Goal: Task Accomplishment & Management: Complete application form

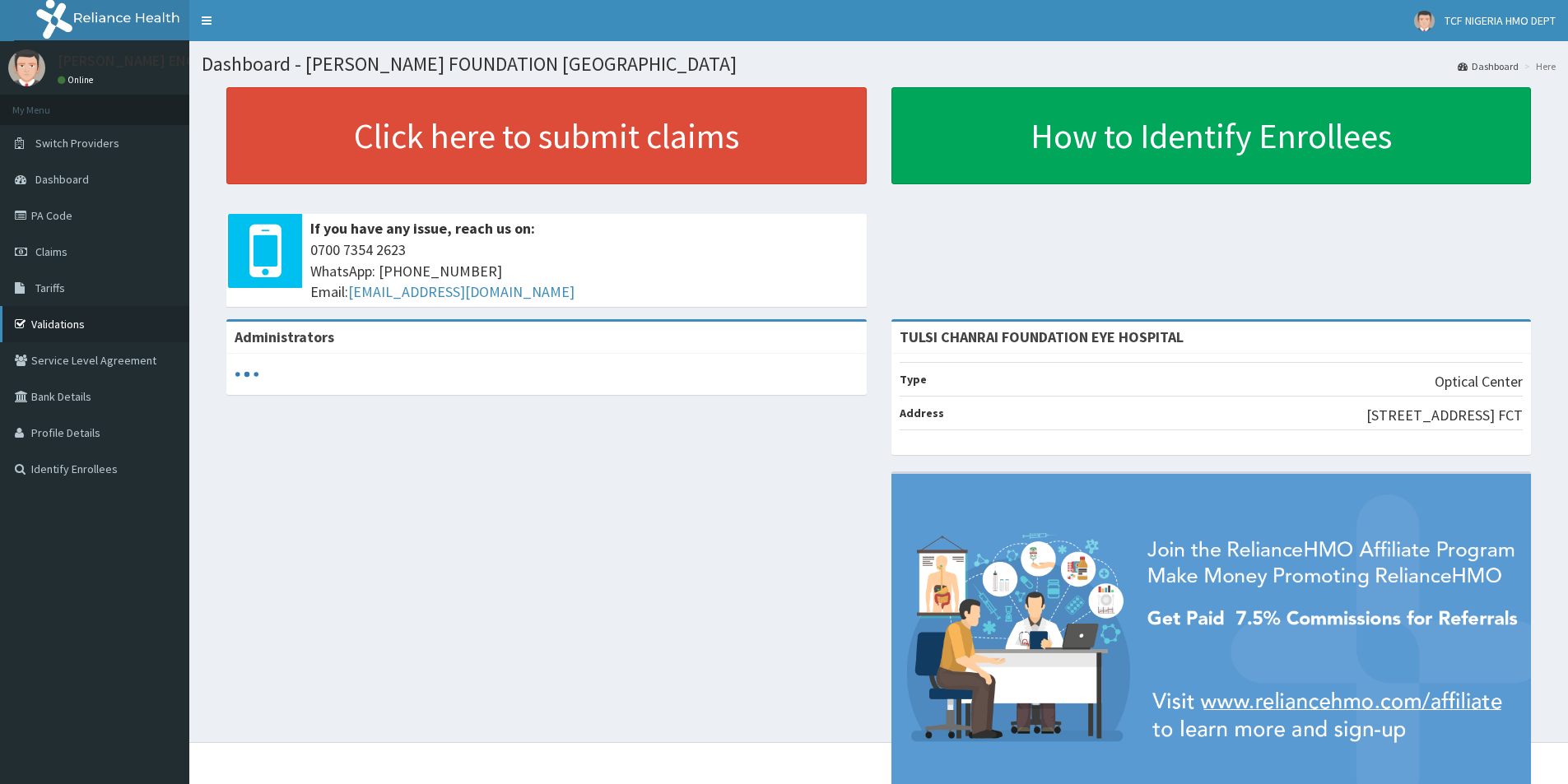
click at [58, 324] on link "Validations" at bounding box center [94, 324] width 190 height 36
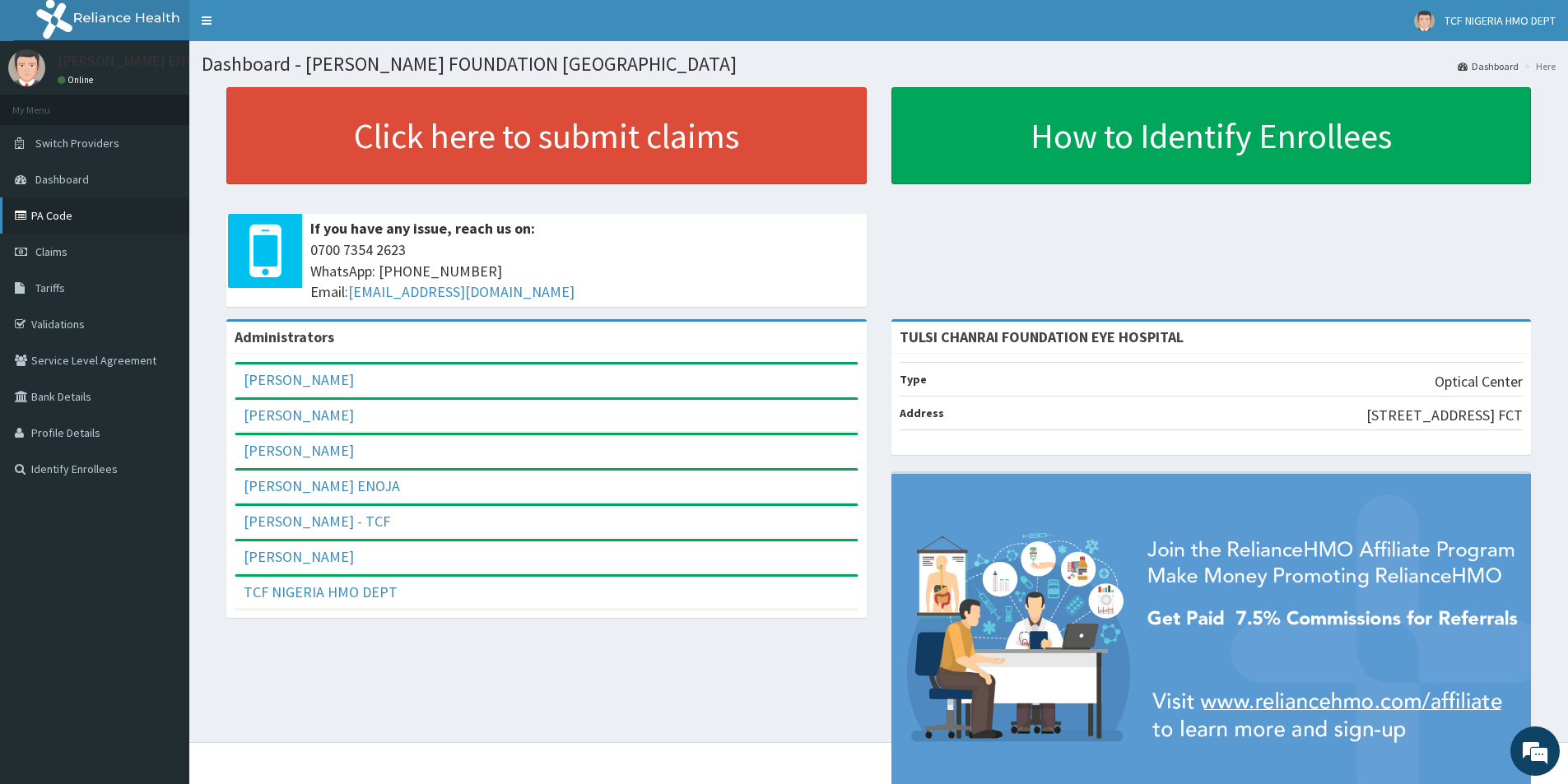
click at [66, 223] on link "PA Code" at bounding box center [94, 215] width 190 height 36
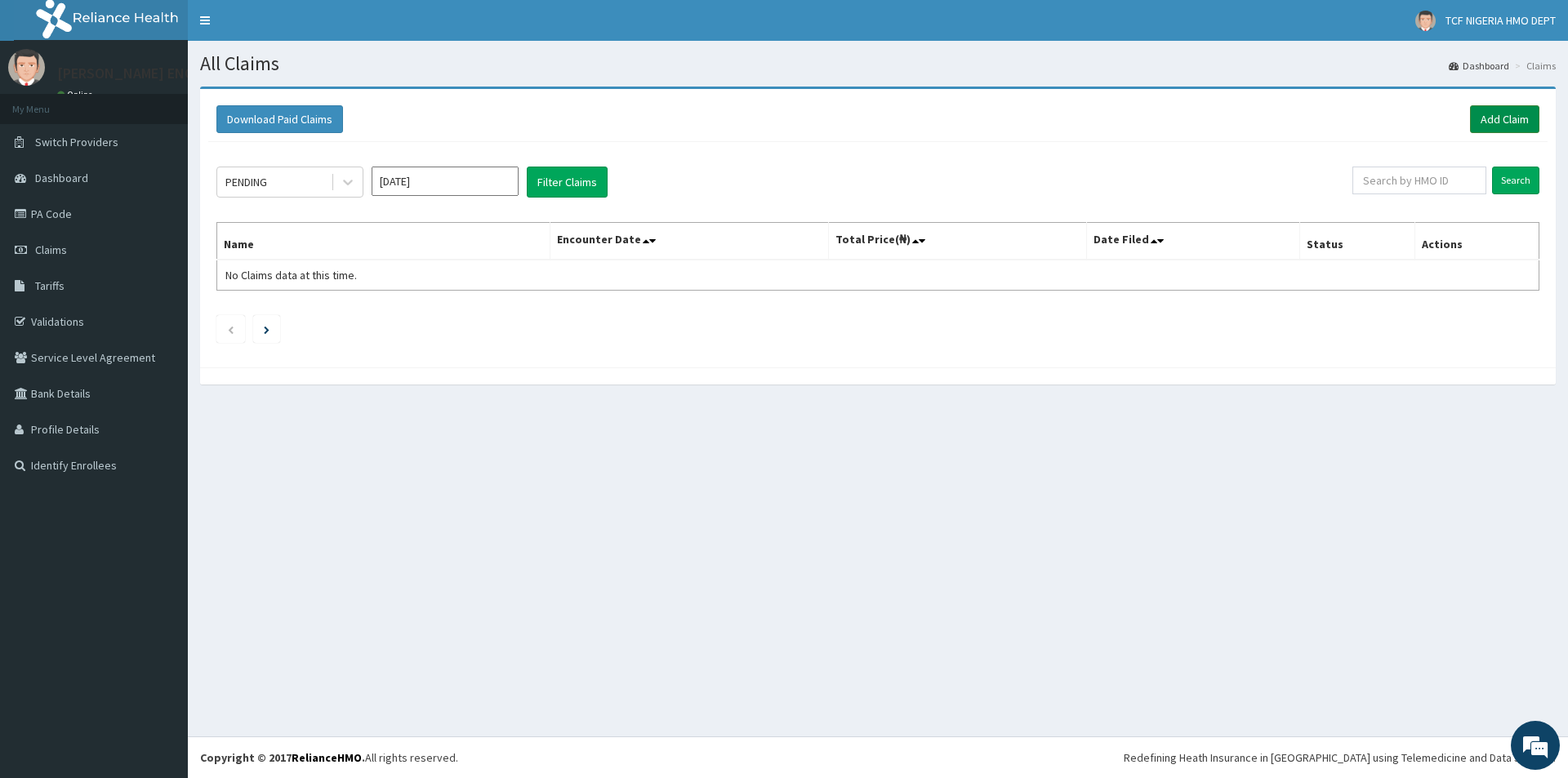
click at [1493, 111] on link "Add Claim" at bounding box center [1505, 119] width 70 height 28
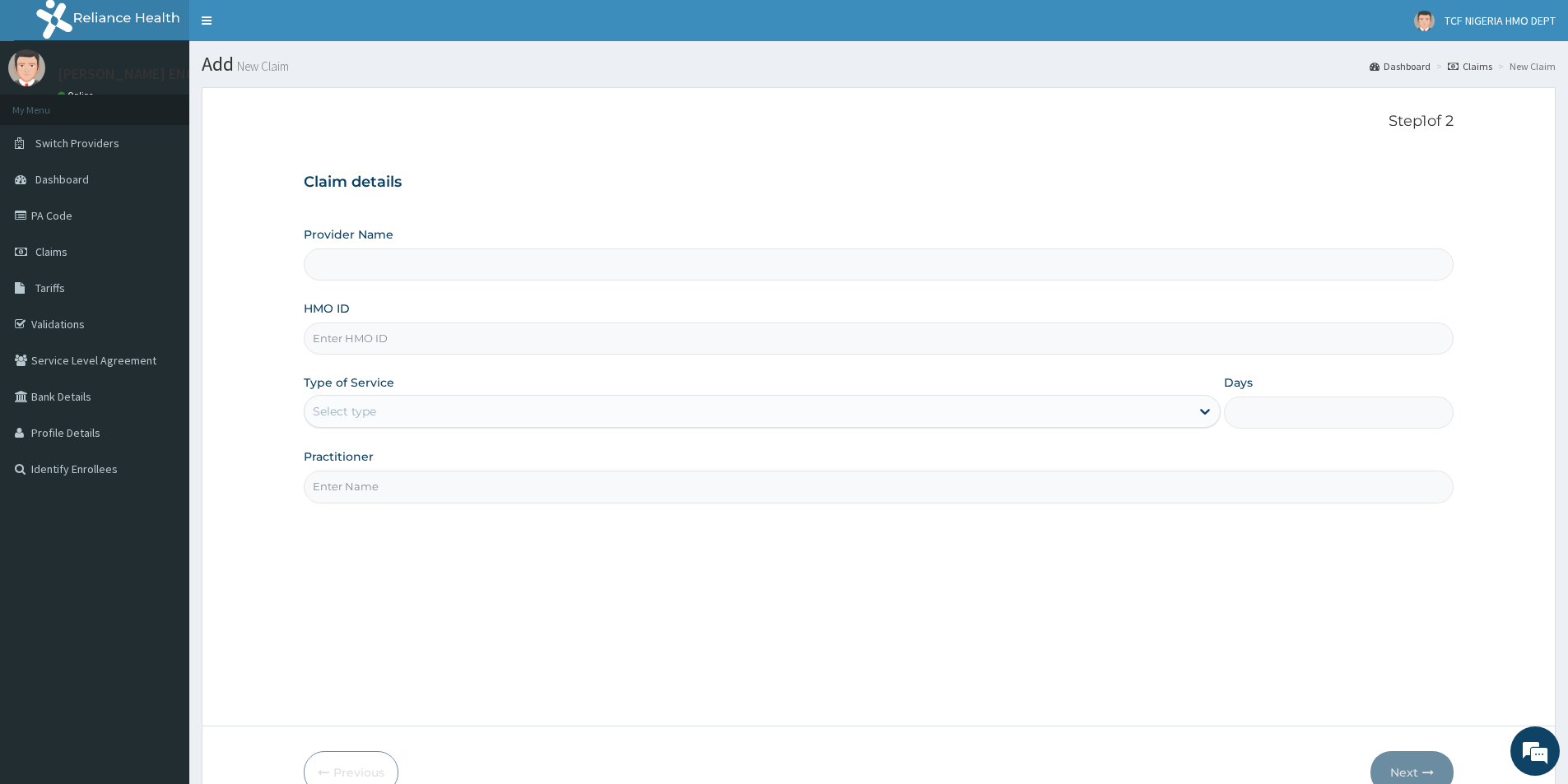
click at [400, 344] on input "HMO ID" at bounding box center [879, 338] width 1150 height 32
type input "TULSI CHANRAI FOUNDATION EYE HOSPITAL"
type input "ESC/10023/A"
click at [366, 391] on label "Type of Service" at bounding box center [348, 382] width 90 height 16
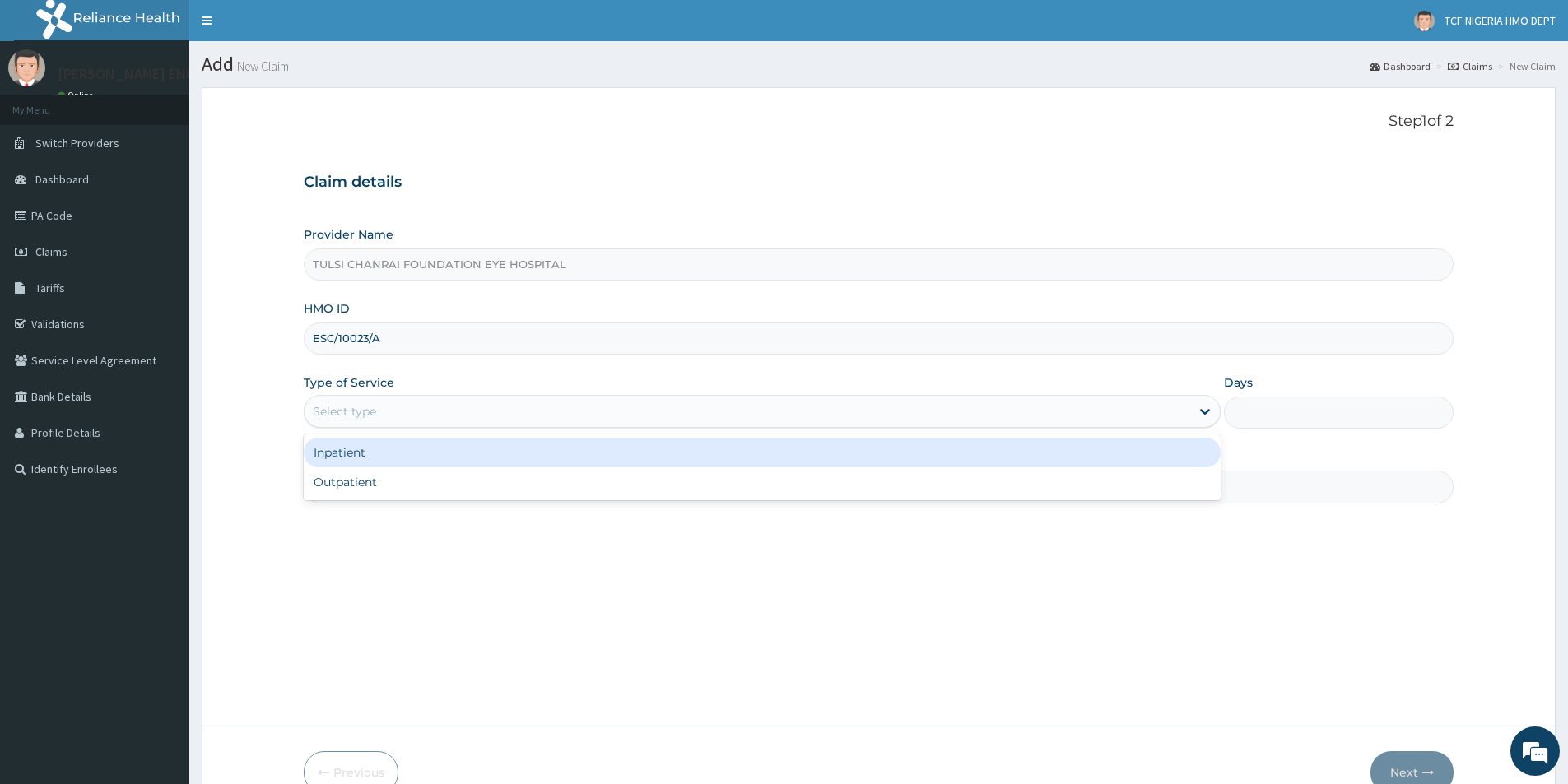
click at [365, 405] on div "Select type" at bounding box center [748, 411] width 886 height 27
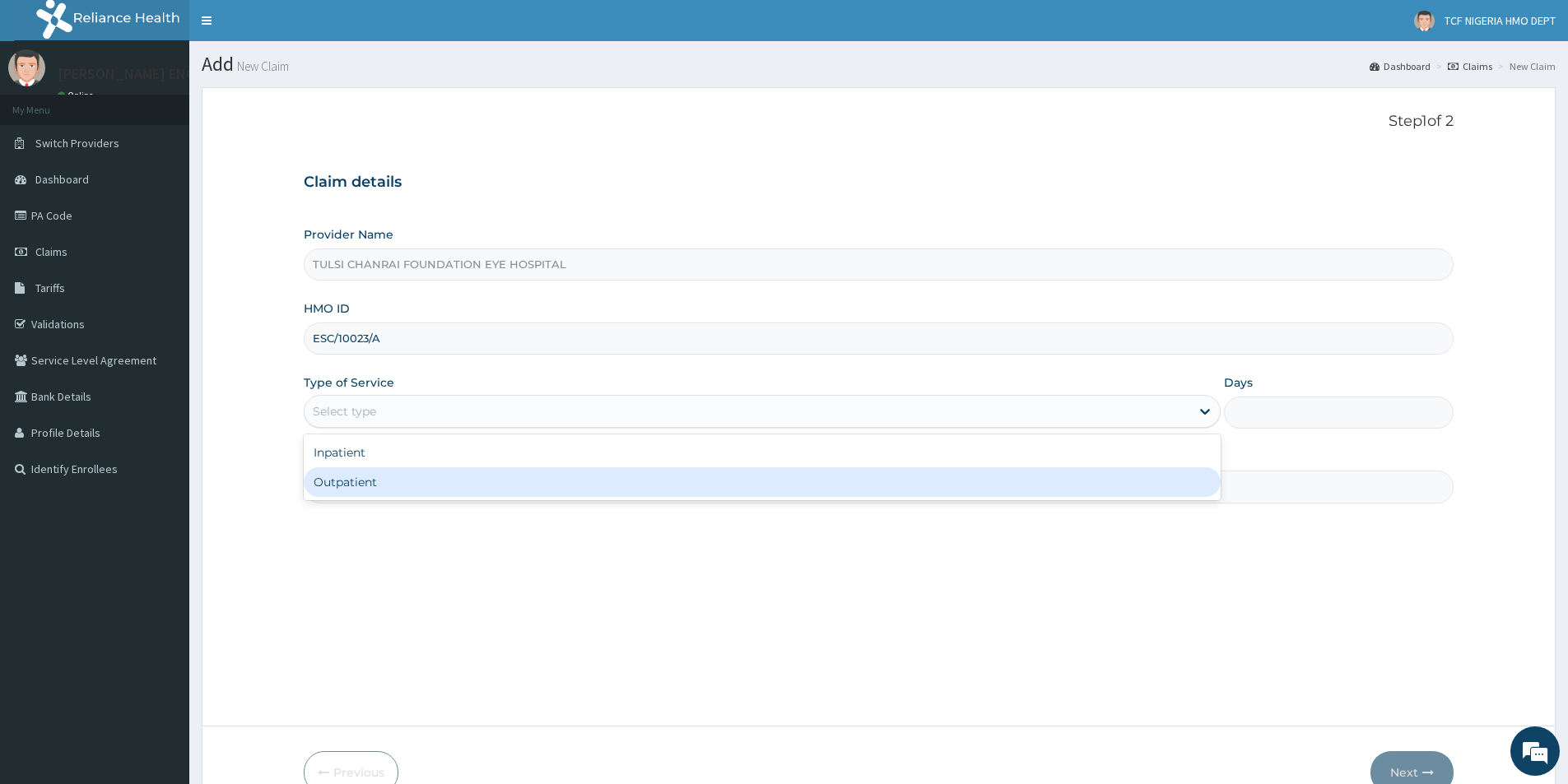
click at [359, 490] on div "Outpatient" at bounding box center [762, 482] width 917 height 30
type input "1"
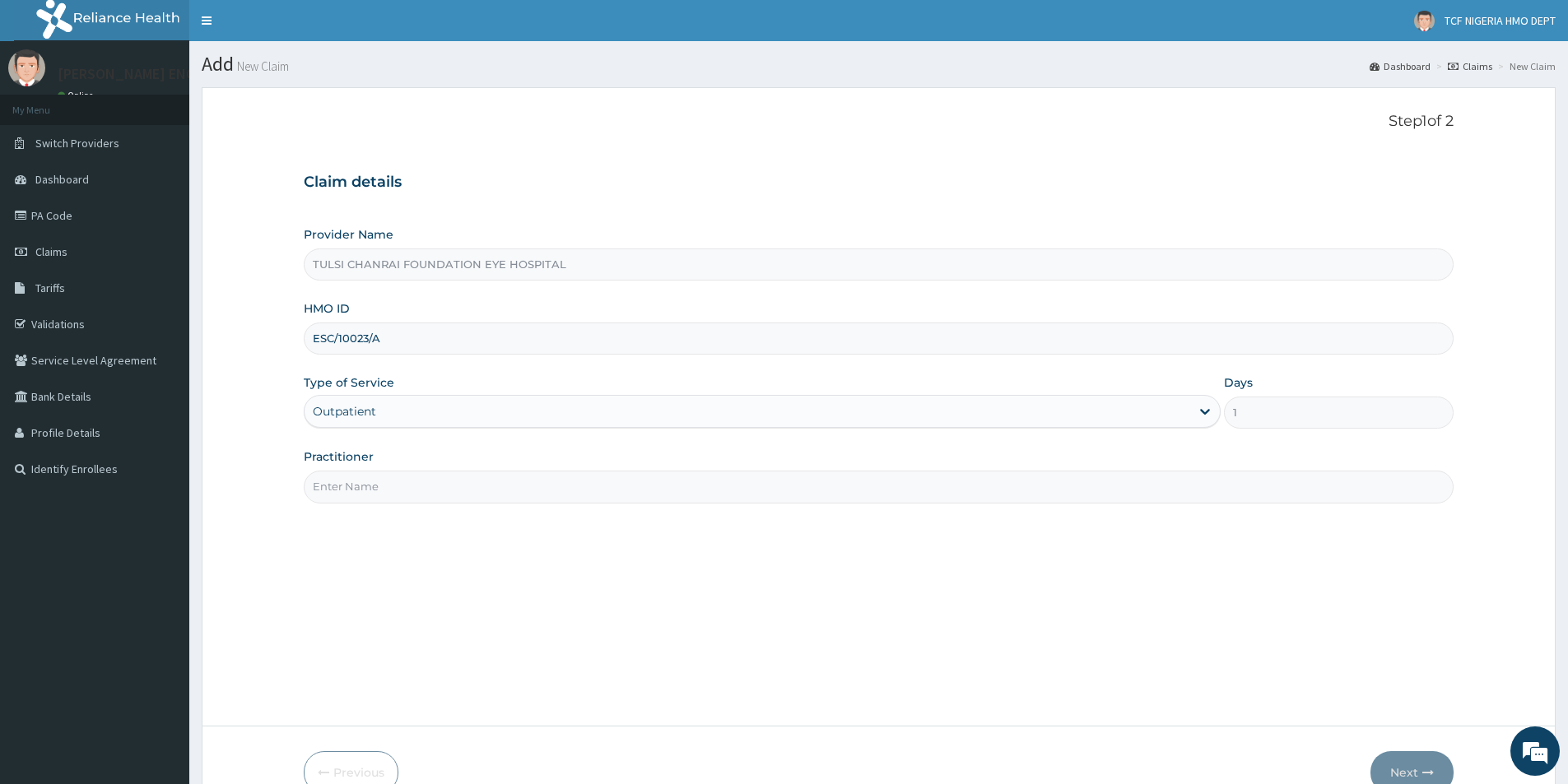
click at [367, 483] on input "Practitioner" at bounding box center [879, 486] width 1150 height 32
type input "DR [PERSON_NAME]"
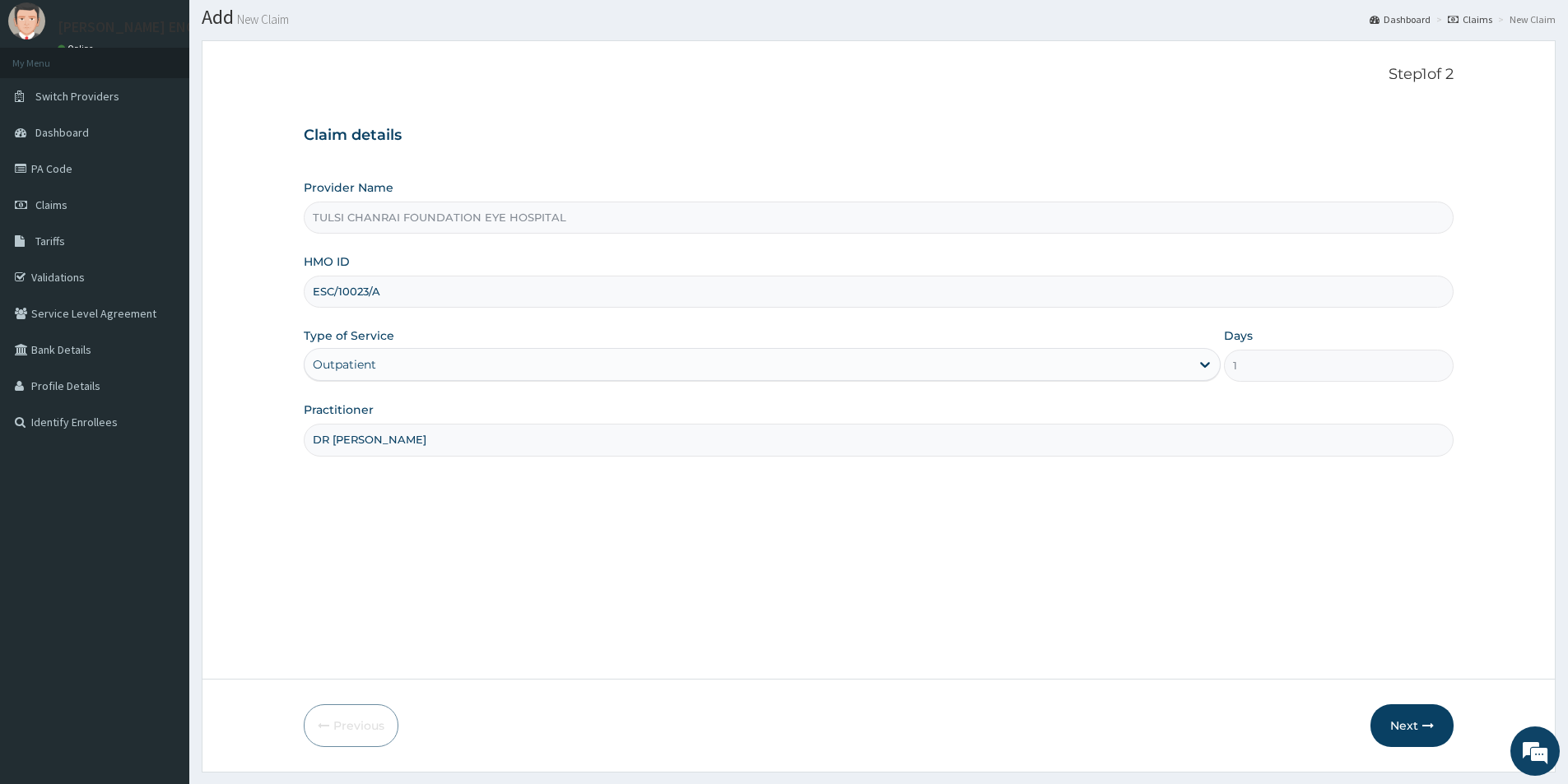
scroll to position [90, 0]
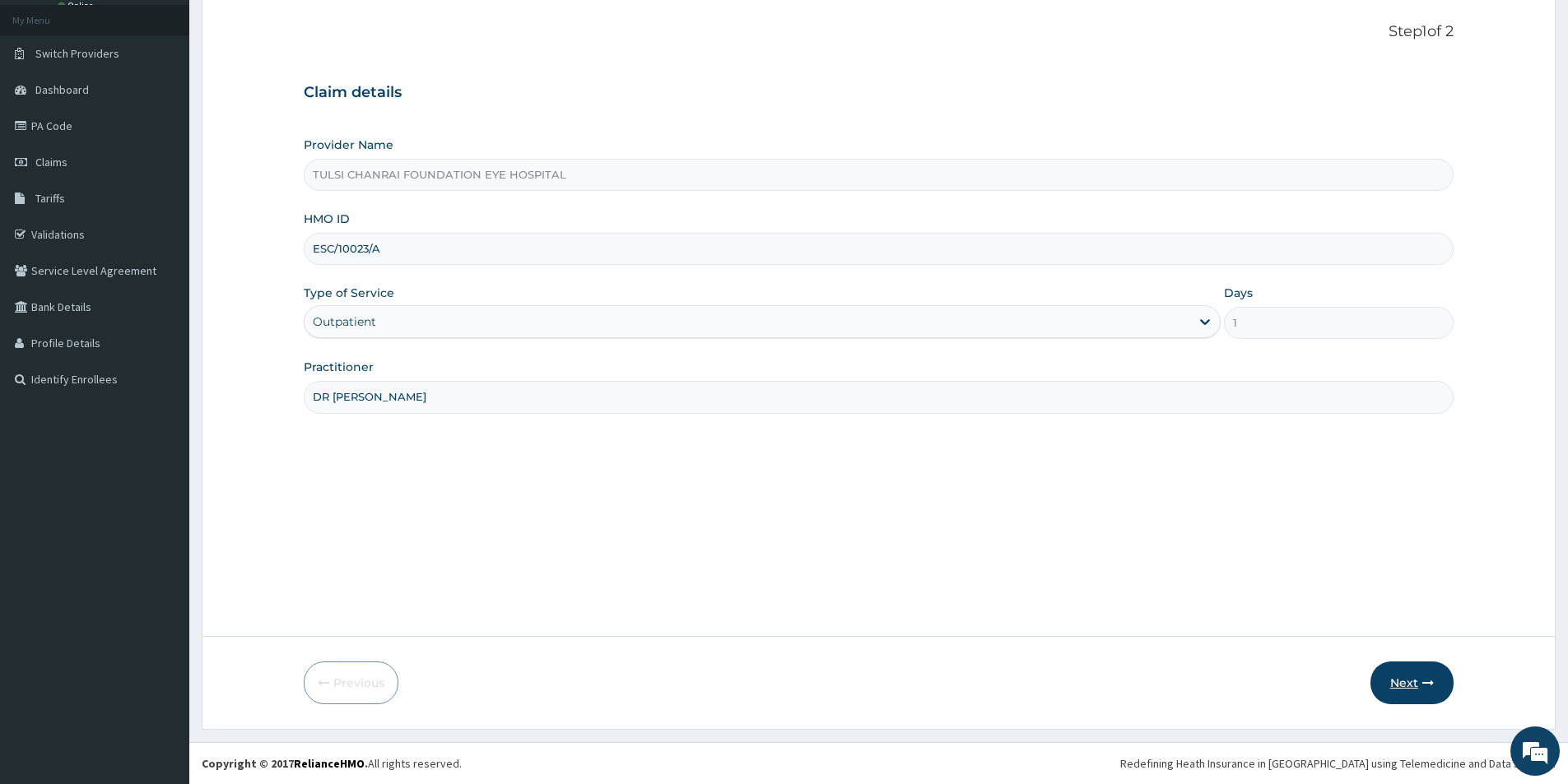
click at [1426, 674] on button "Next" at bounding box center [1412, 683] width 83 height 43
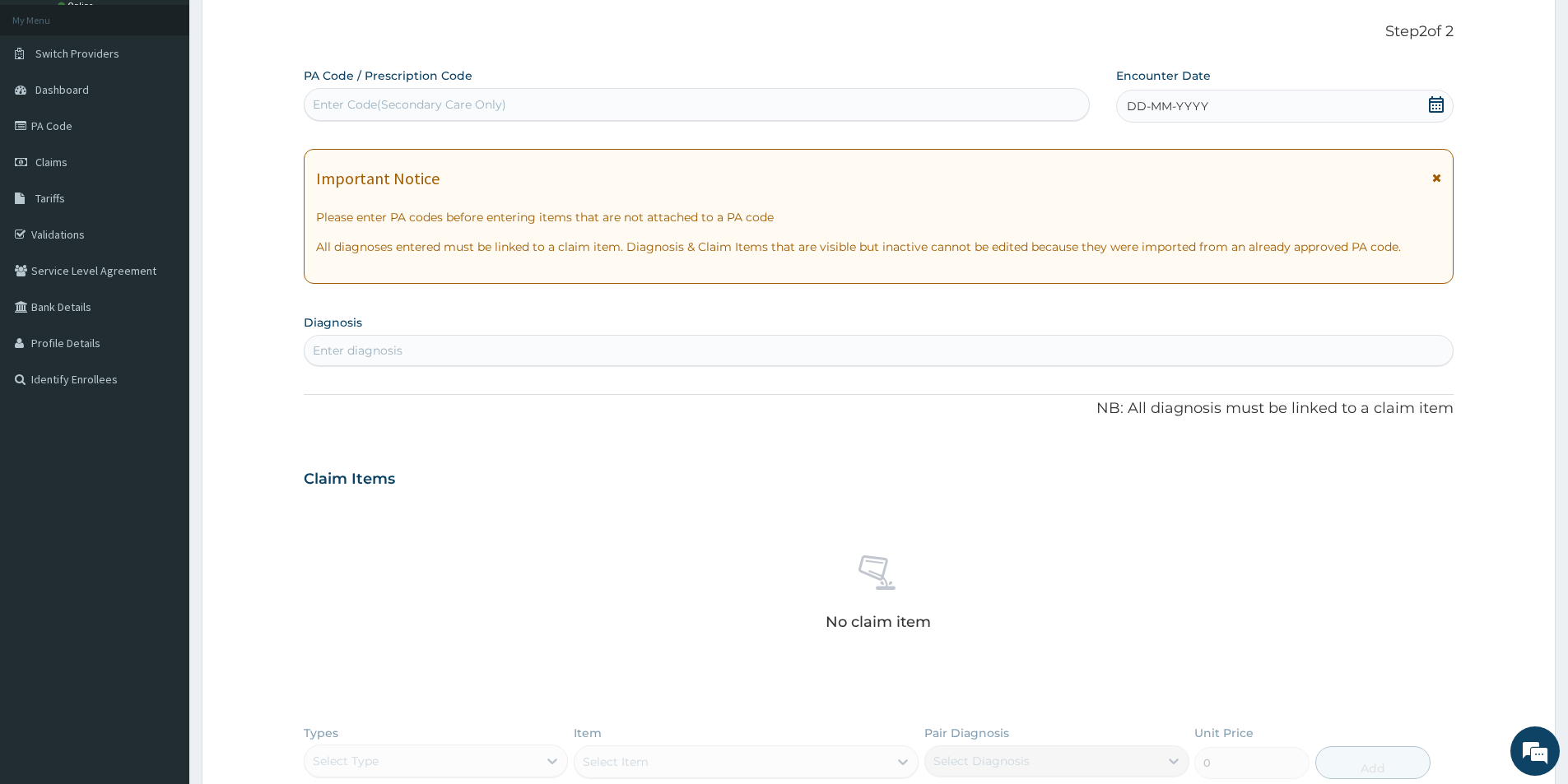
click at [484, 350] on div "Enter diagnosis" at bounding box center [879, 350] width 1148 height 27
click at [67, 152] on link "Claims" at bounding box center [94, 162] width 190 height 36
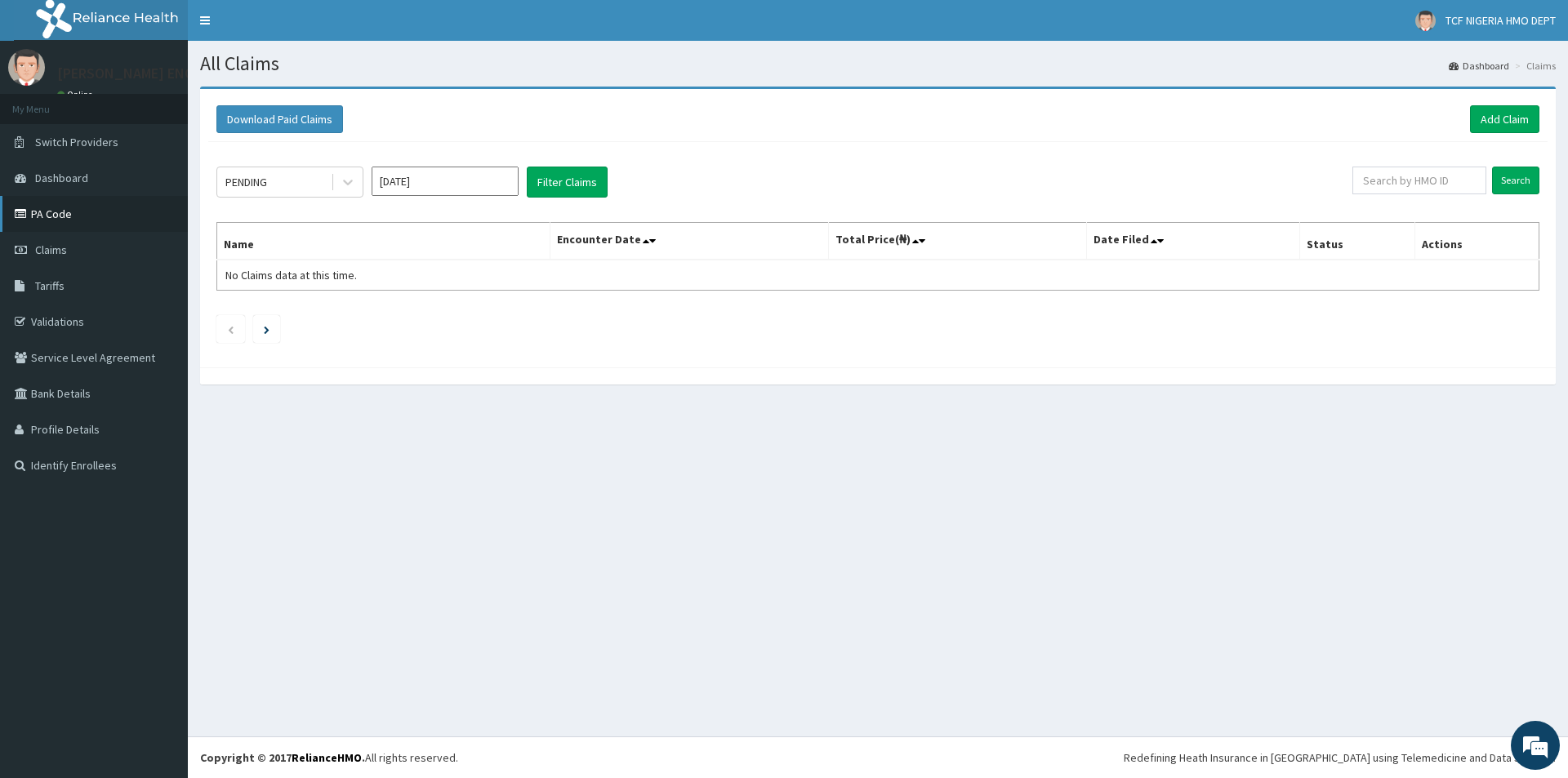
click at [104, 217] on link "PA Code" at bounding box center [94, 214] width 188 height 36
click at [1498, 114] on link "Add Claim" at bounding box center [1505, 119] width 70 height 28
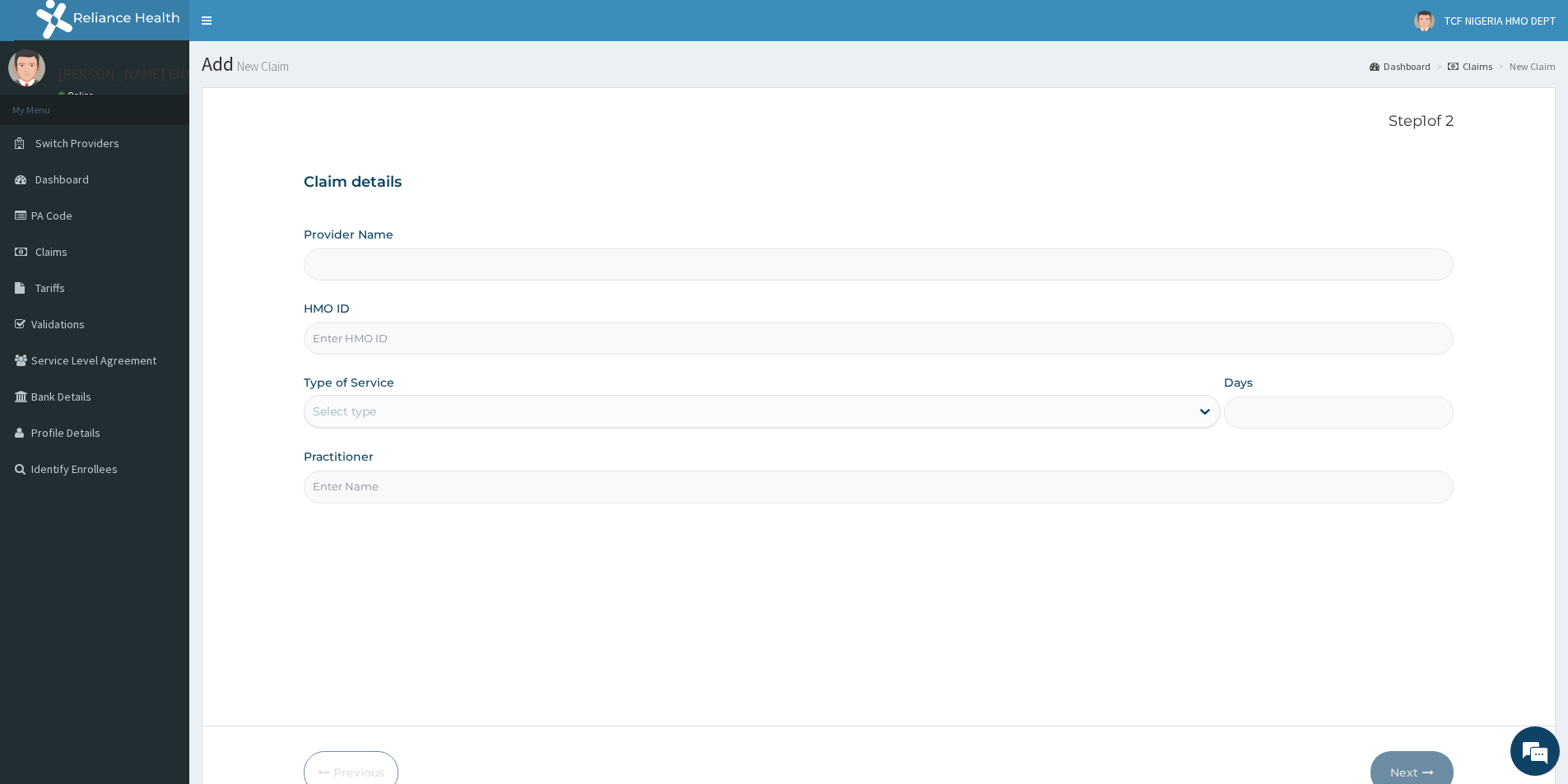
click at [390, 339] on input "HMO ID" at bounding box center [879, 338] width 1150 height 32
paste input "ESC/10023/A"
type input "ESC/10023/A"
type input "TULSI CHANRAI FOUNDATION EYE HOSPITAL"
type input "ESC/10023/A"
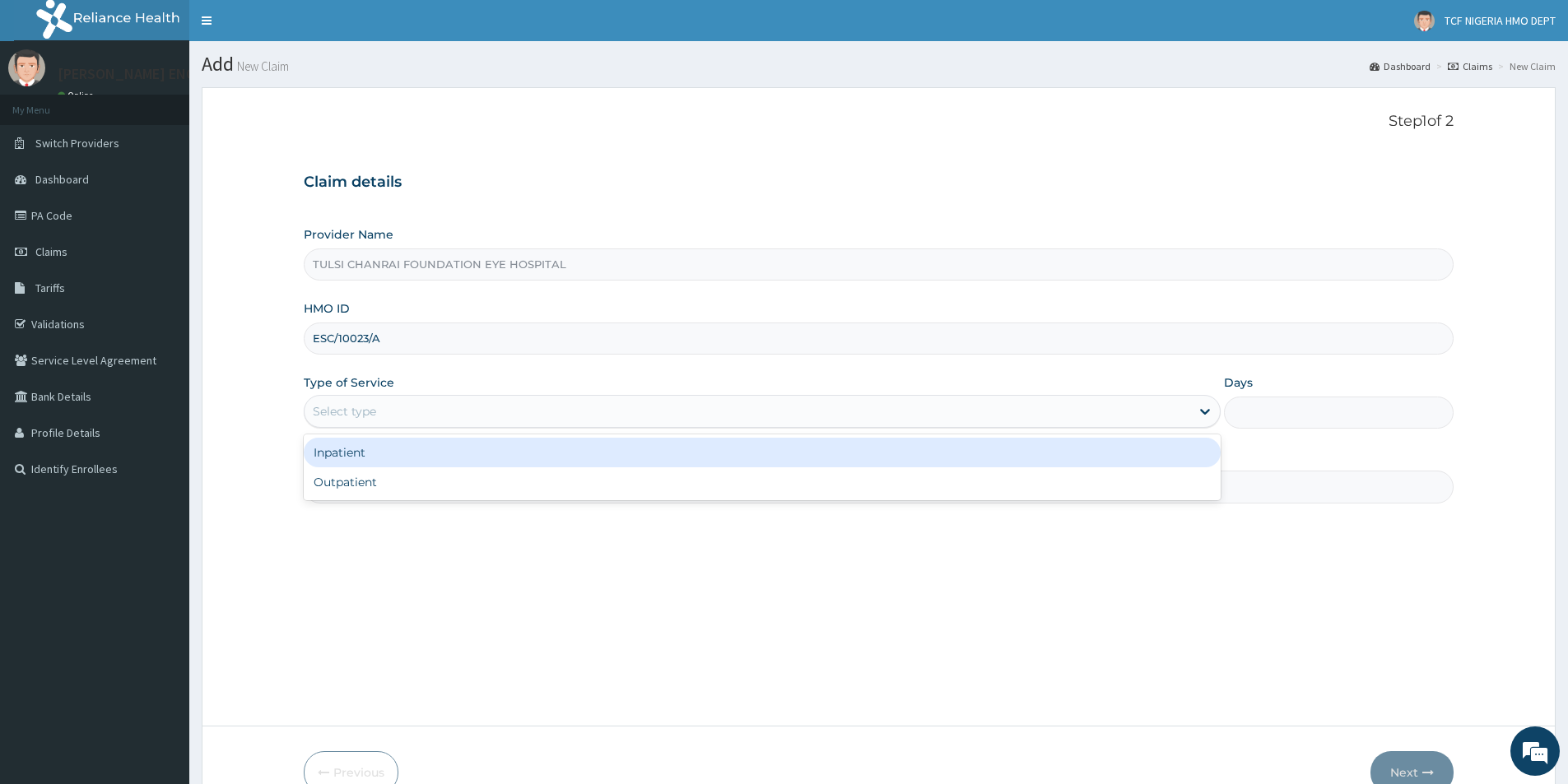
click at [366, 412] on div "Select type" at bounding box center [344, 411] width 64 height 16
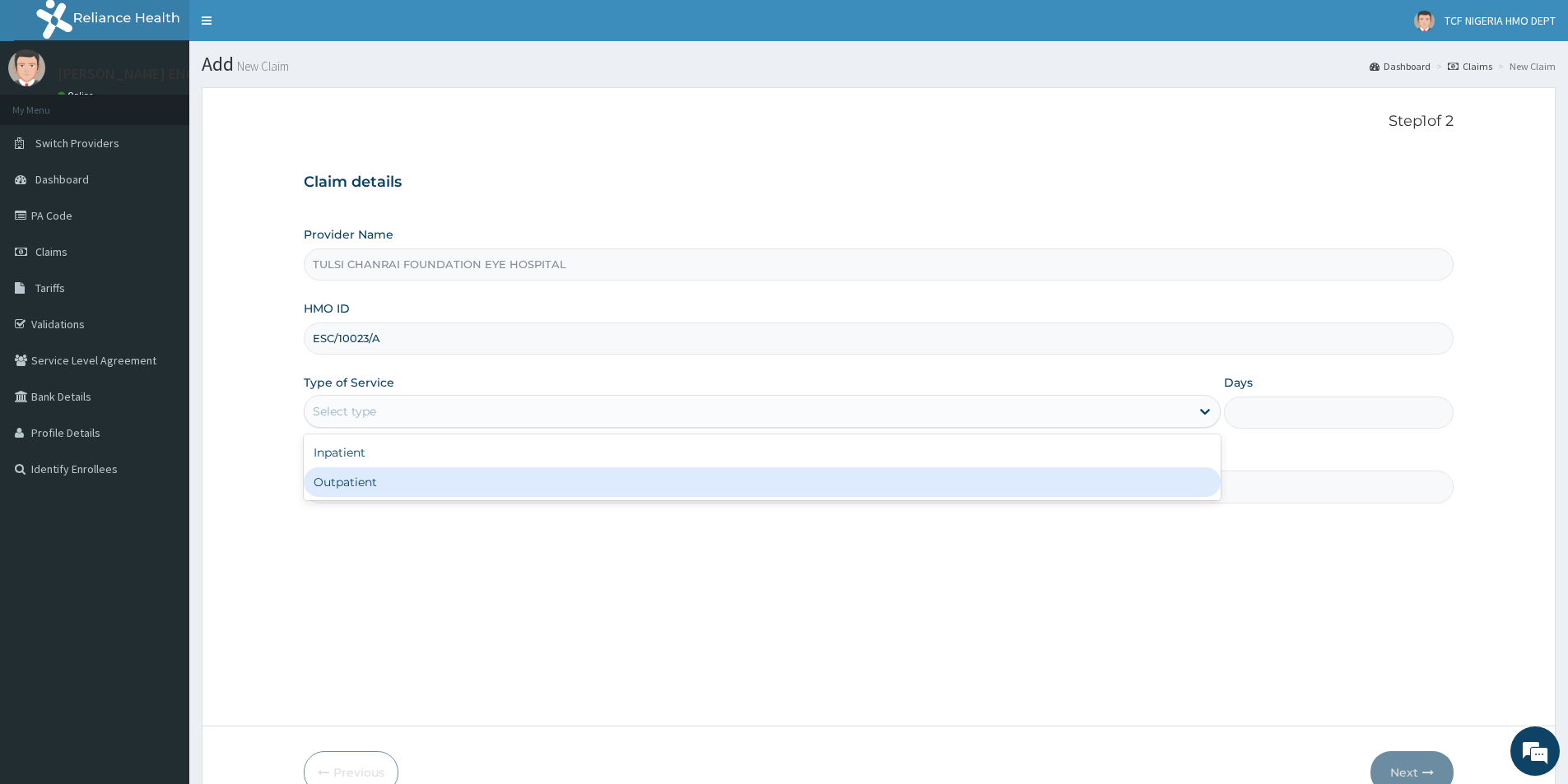
click at [354, 479] on div "Outpatient" at bounding box center [762, 482] width 917 height 30
type input "1"
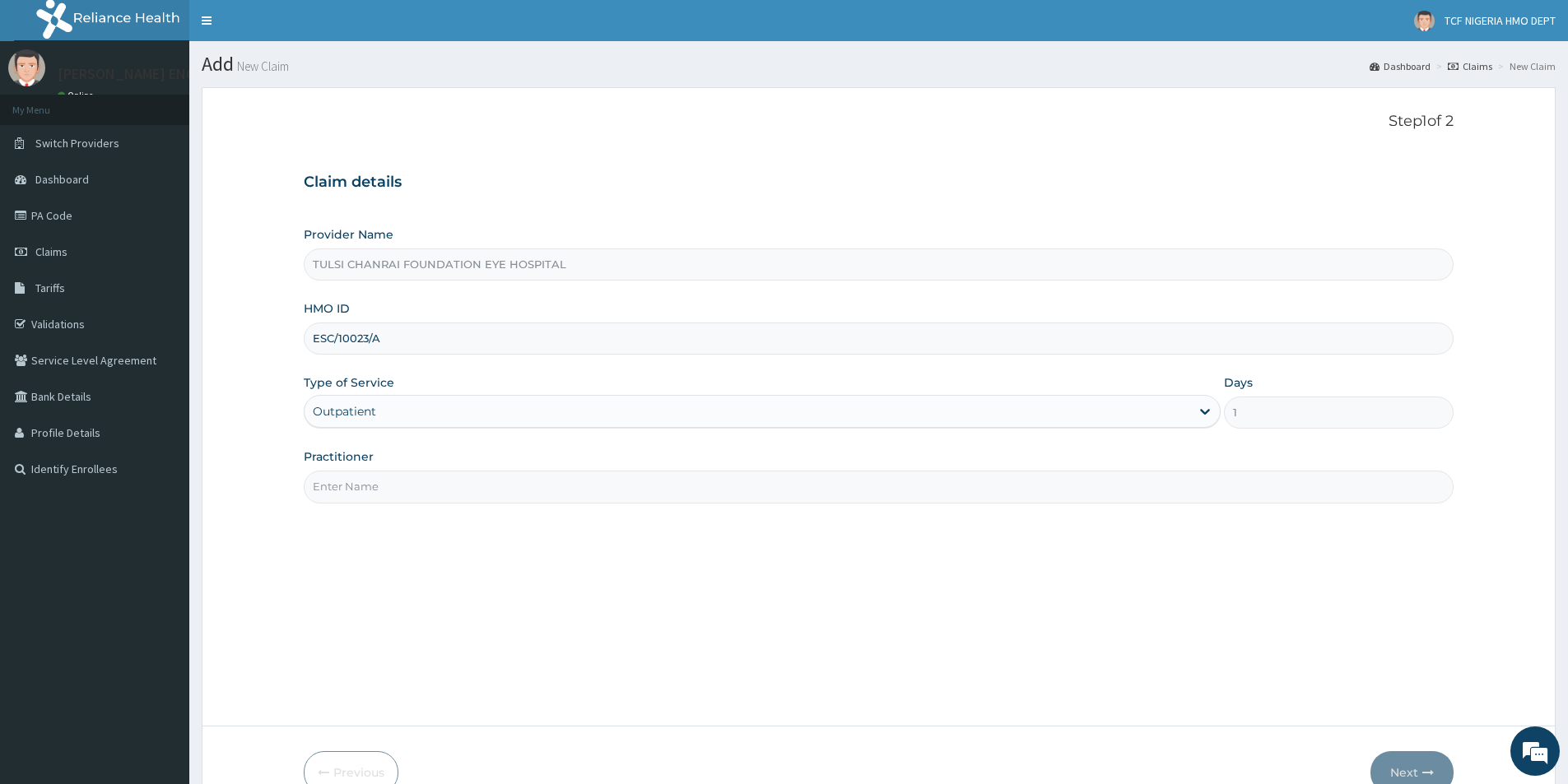
click at [412, 482] on input "Practitioner" at bounding box center [879, 486] width 1150 height 32
type input "DR [PERSON_NAME]"
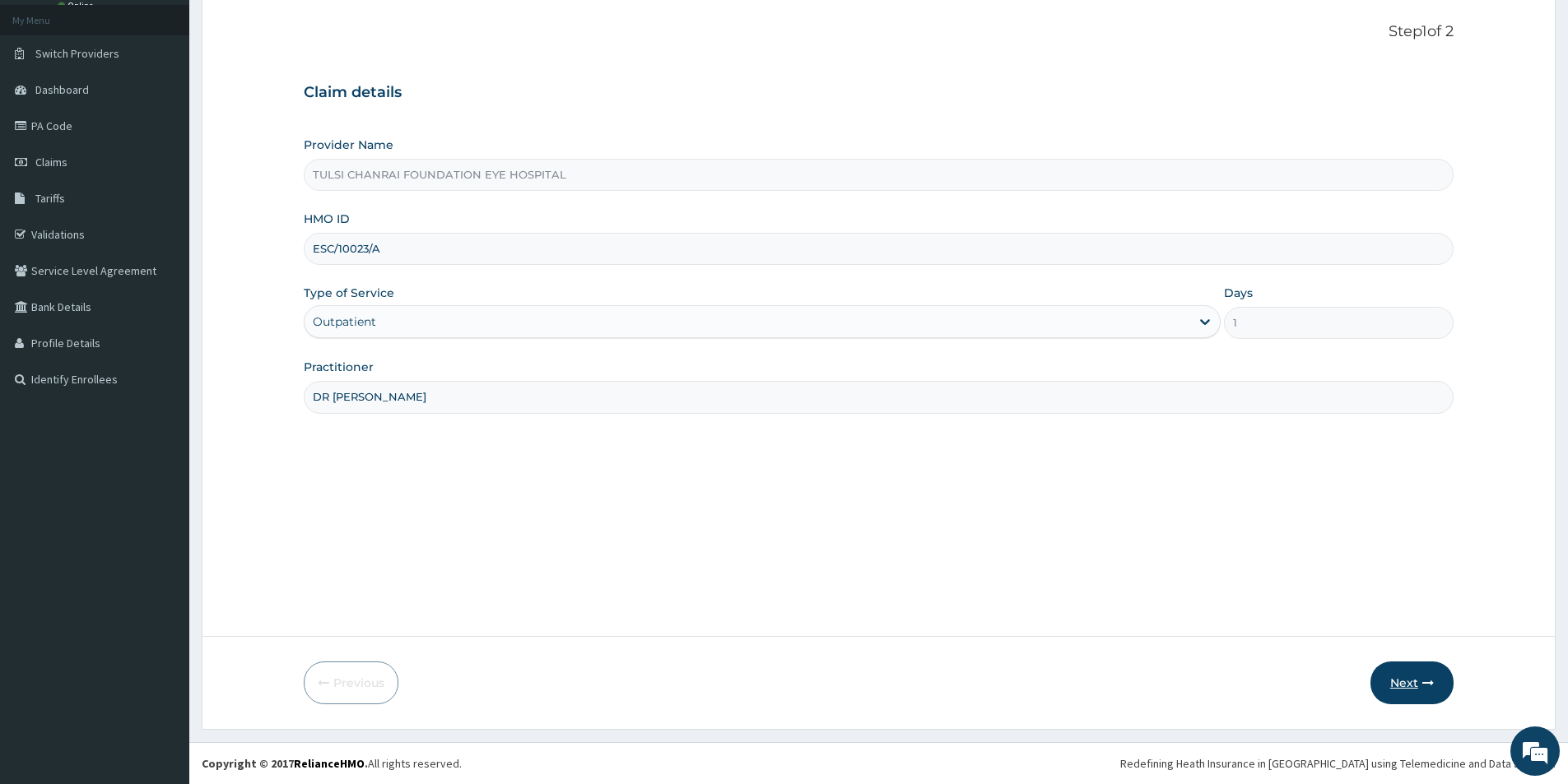
click at [1418, 684] on button "Next" at bounding box center [1412, 683] width 83 height 43
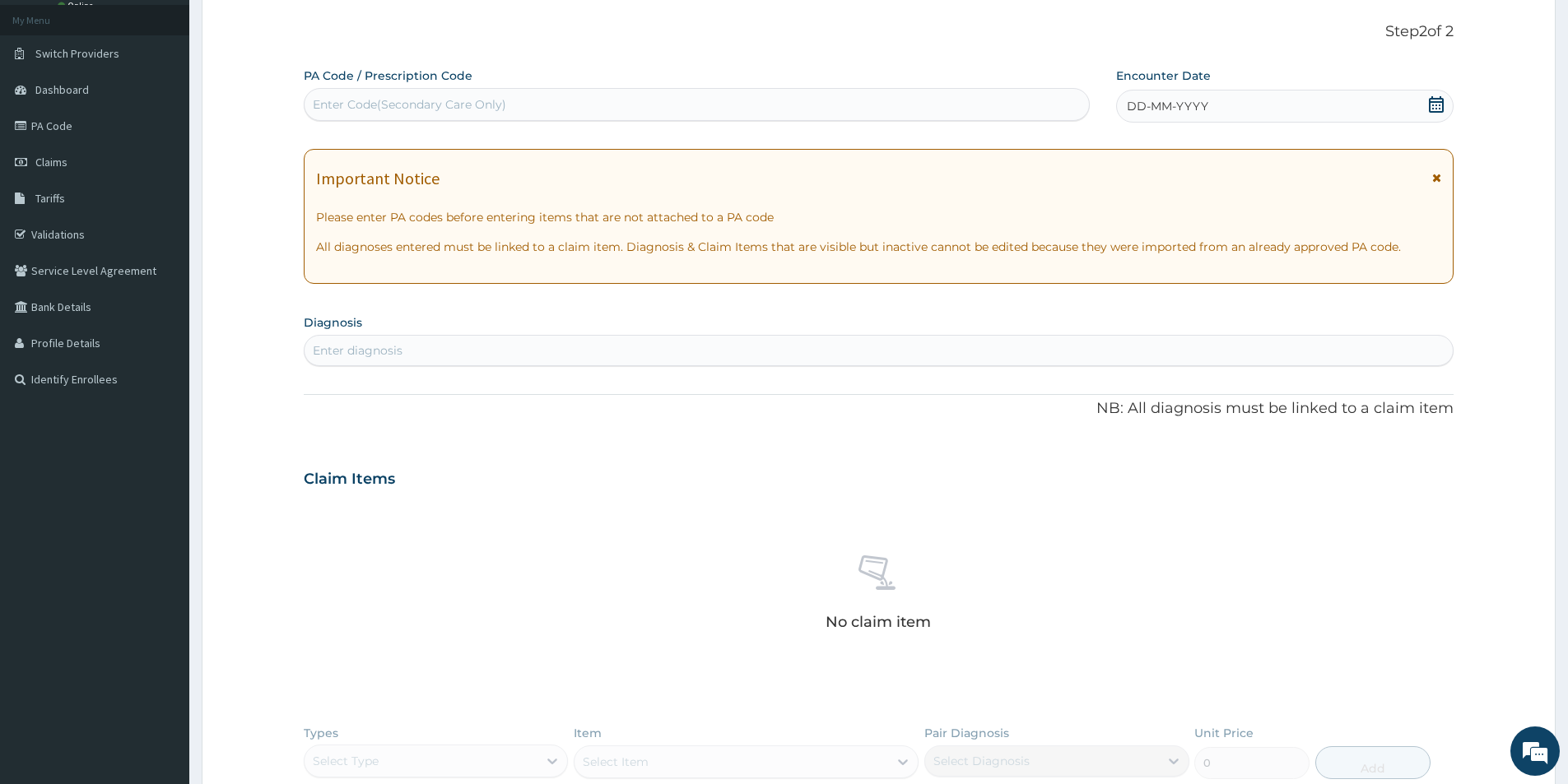
click at [425, 93] on div "Enter Code(Secondary Care Only)" at bounding box center [697, 104] width 784 height 27
click at [421, 105] on div "Enter Code(Secondary Care Only)" at bounding box center [409, 104] width 193 height 16
paste input "ESC/10023/A"
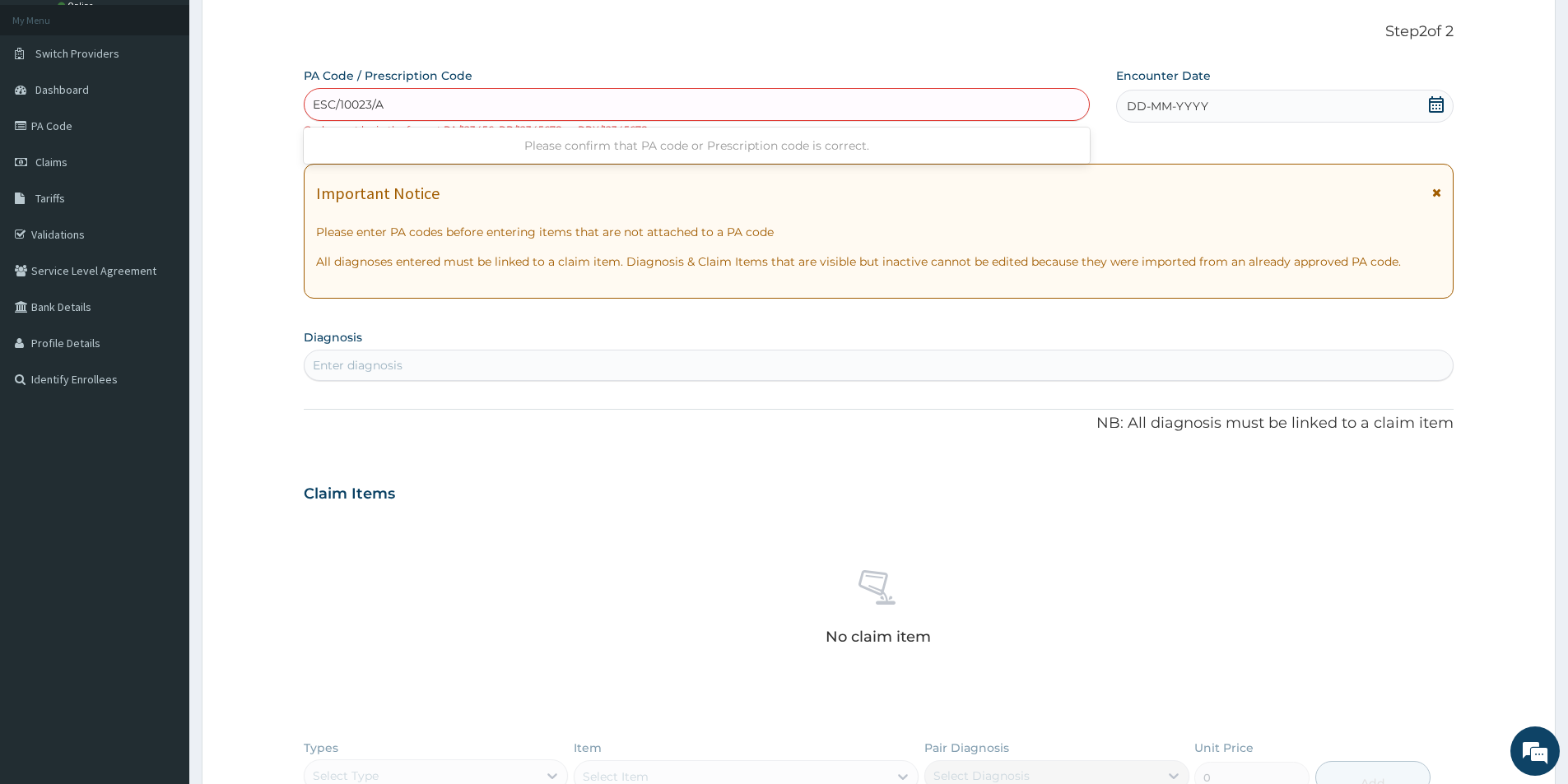
type input "ESC/10023/A"
paste input "PA/3CCFD5"
type input "PA/3CCFD5"
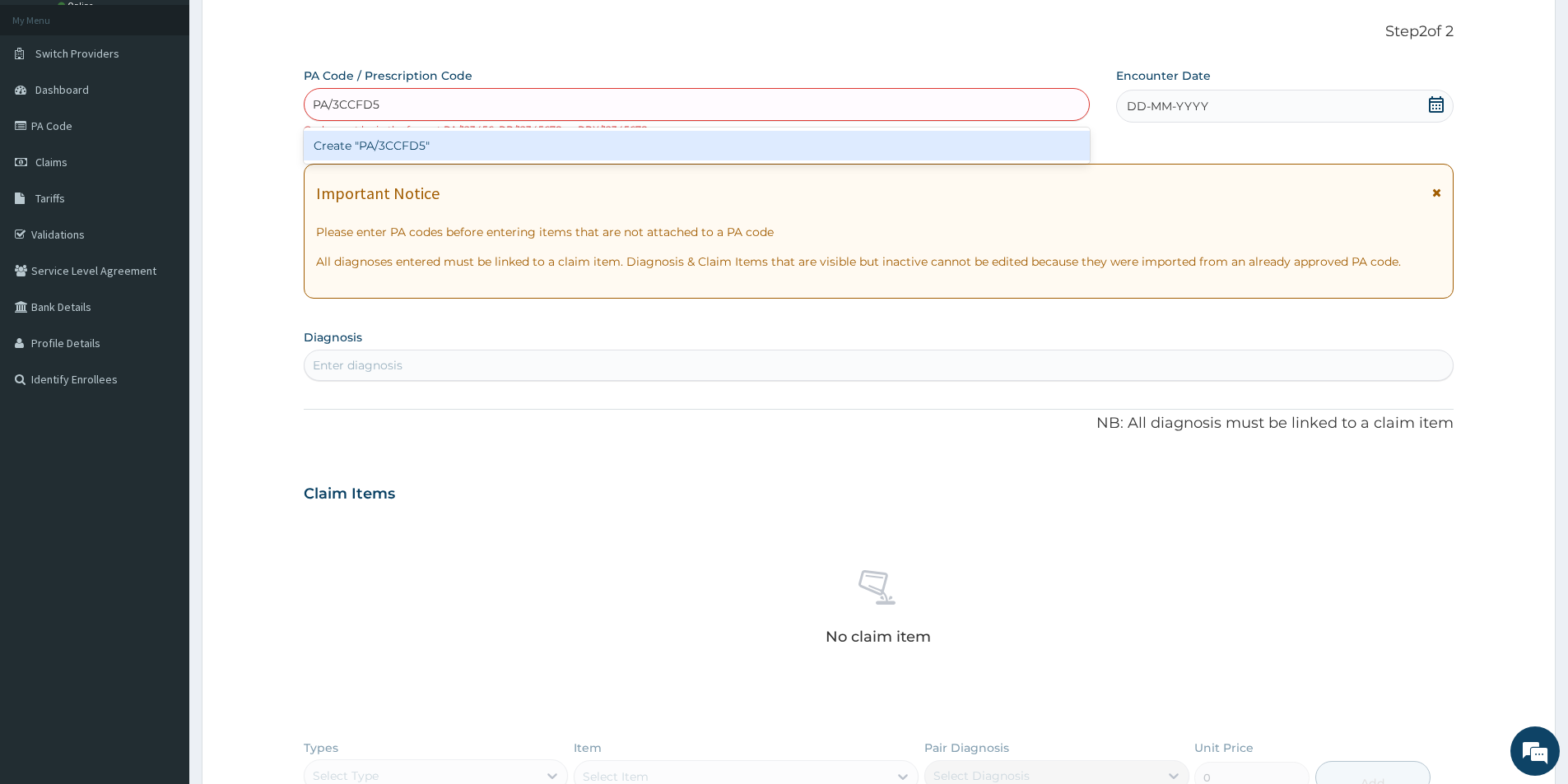
click at [377, 139] on div "Create "PA/3CCFD5"" at bounding box center [697, 145] width 786 height 30
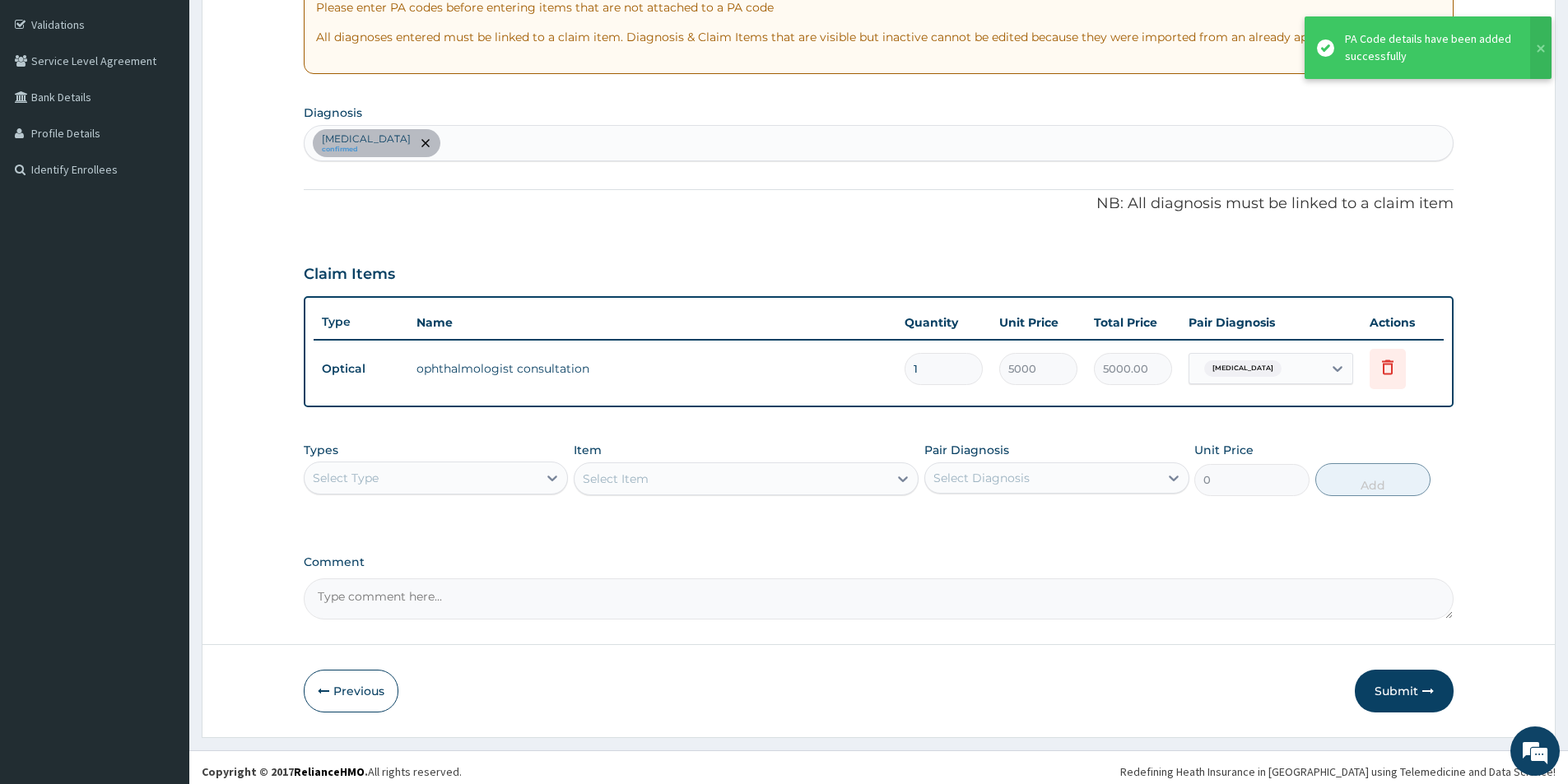
scroll to position [308, 0]
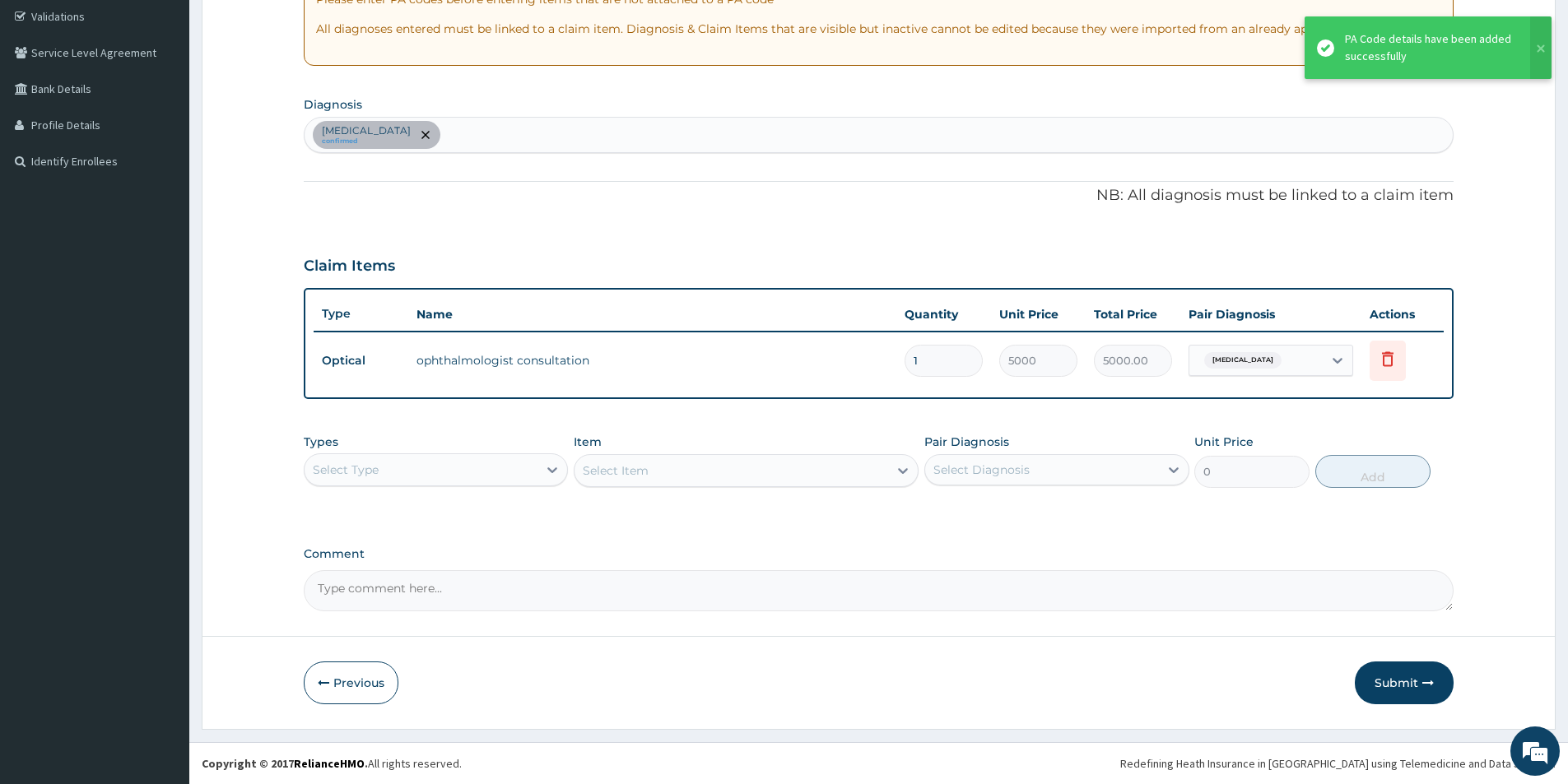
click at [507, 470] on div "Select Type" at bounding box center [421, 469] width 233 height 27
click at [378, 531] on div "Optical" at bounding box center [436, 540] width 264 height 30
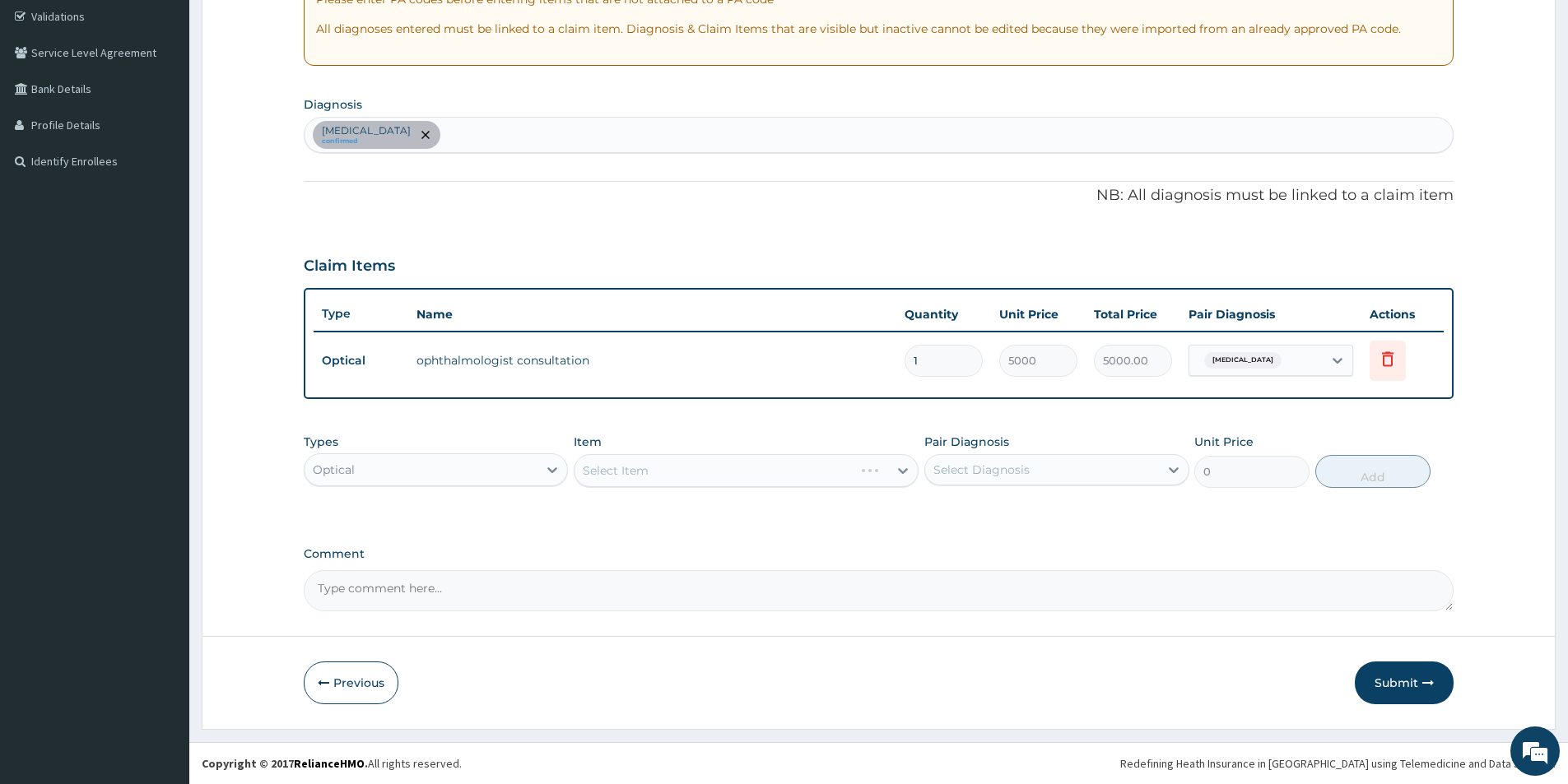
click at [801, 461] on div "Select Item" at bounding box center [746, 470] width 345 height 33
click at [879, 472] on div "Select Item" at bounding box center [730, 470] width 313 height 27
click at [632, 591] on div "LENS" at bounding box center [746, 600] width 345 height 30
type input "30000"
click at [1170, 463] on icon at bounding box center [1173, 469] width 16 height 16
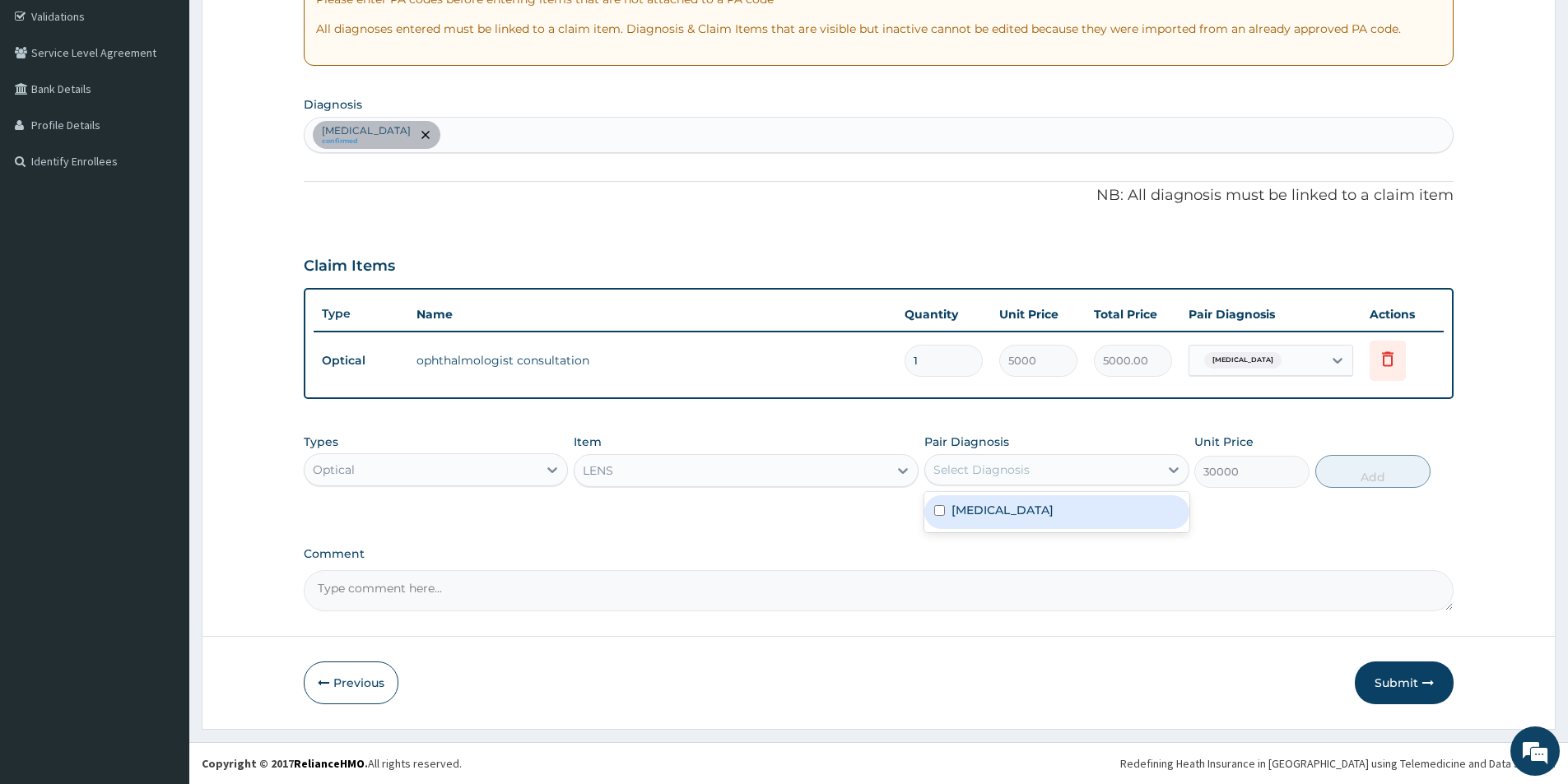
click at [969, 500] on div "Presbyopia" at bounding box center [1056, 511] width 264 height 33
click at [987, 508] on label "Presbyopia" at bounding box center [1002, 510] width 102 height 16
click at [985, 504] on label "Presbyopia" at bounding box center [1002, 510] width 102 height 16
checkbox input "true"
click at [1371, 471] on button "Add" at bounding box center [1372, 471] width 115 height 33
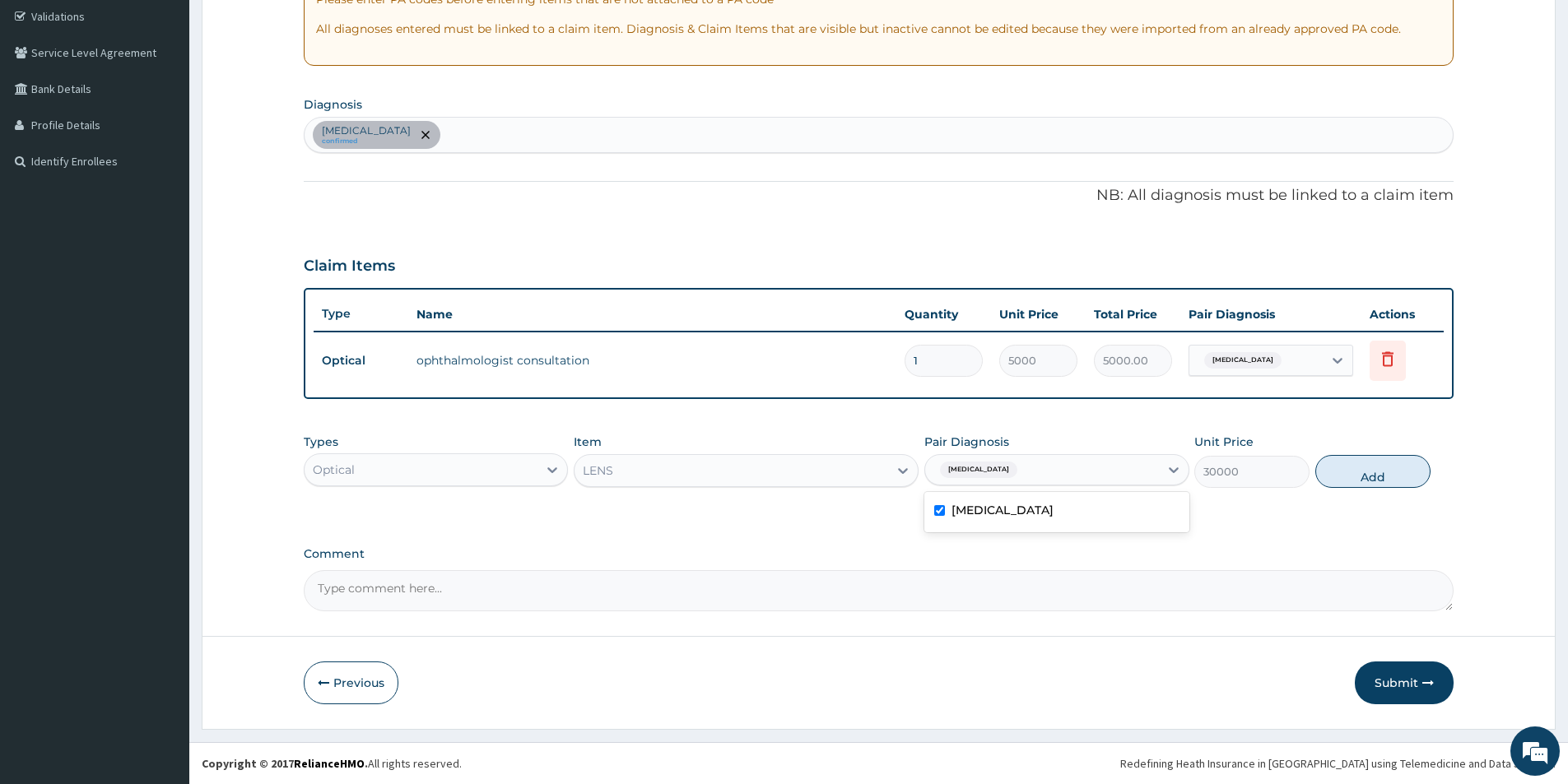
type input "0"
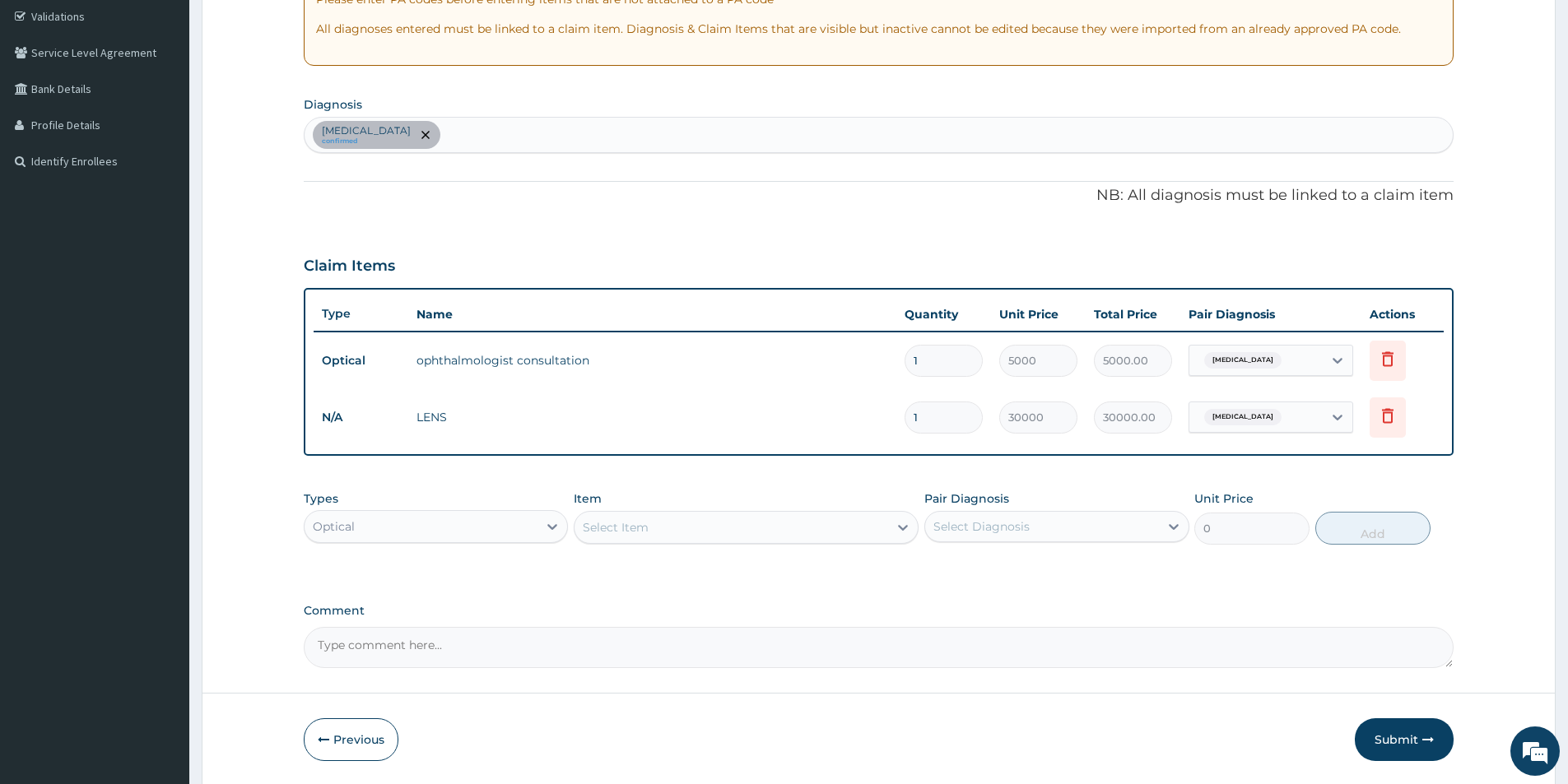
type input "0.00"
type input "2"
type input "60000.00"
type input "2"
click at [973, 596] on div "PA Code / Prescription Code PA/3CCFD5 Encounter Date 12-09-2025 Important Notic…" at bounding box center [879, 259] width 1150 height 818
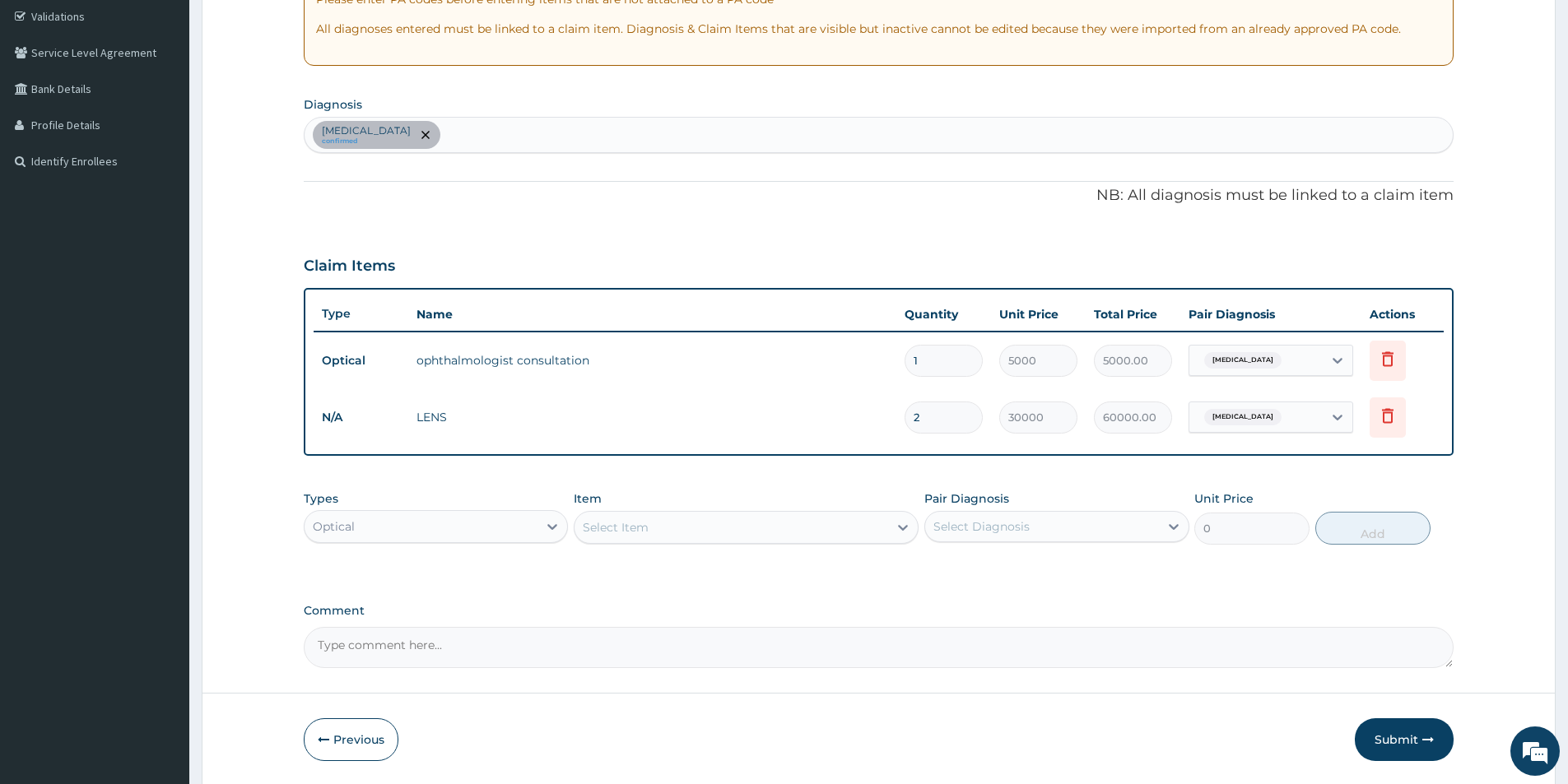
scroll to position [365, 0]
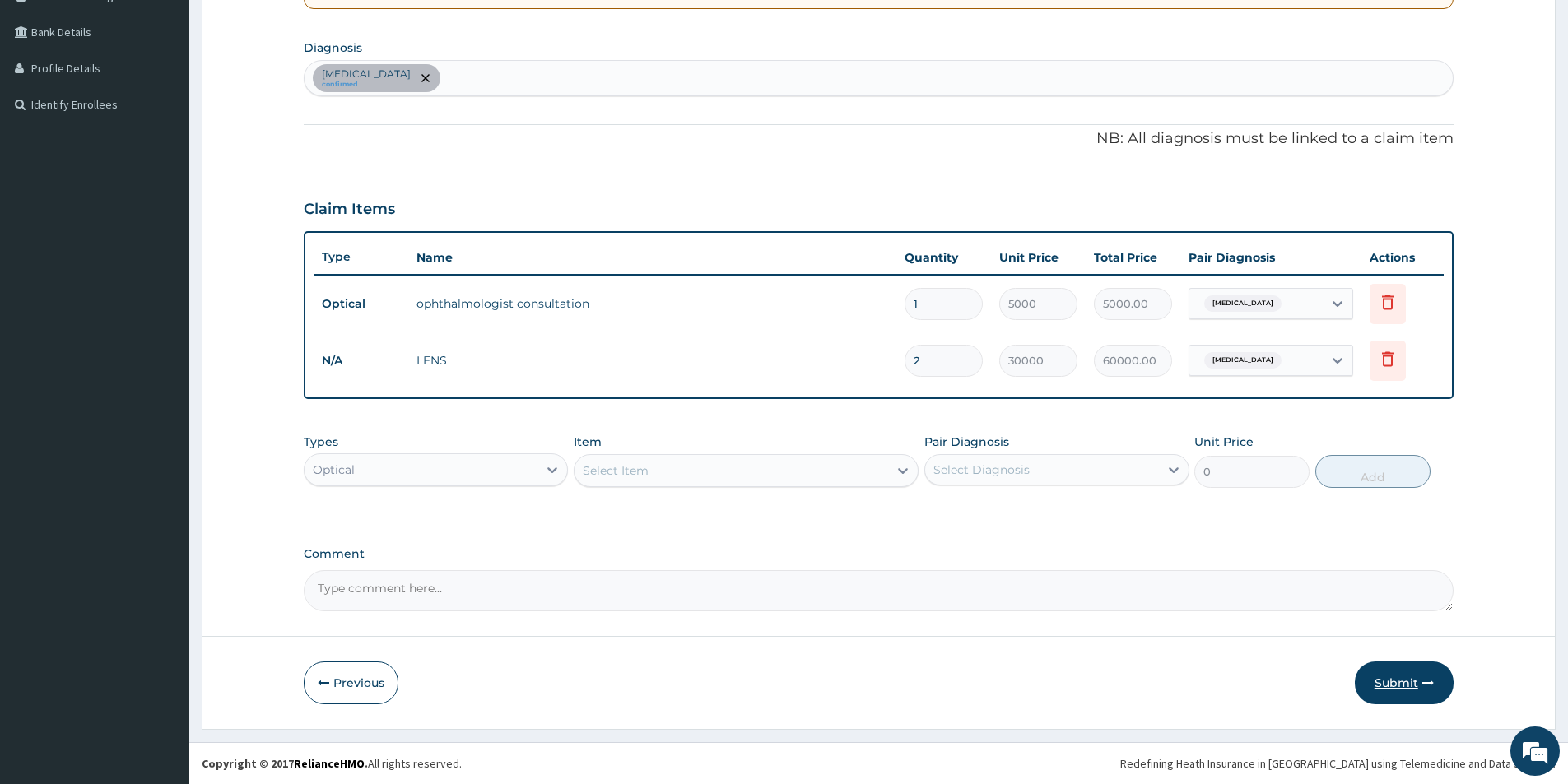
click at [1393, 683] on button "Submit" at bounding box center [1403, 683] width 99 height 43
